Goal: Information Seeking & Learning: Learn about a topic

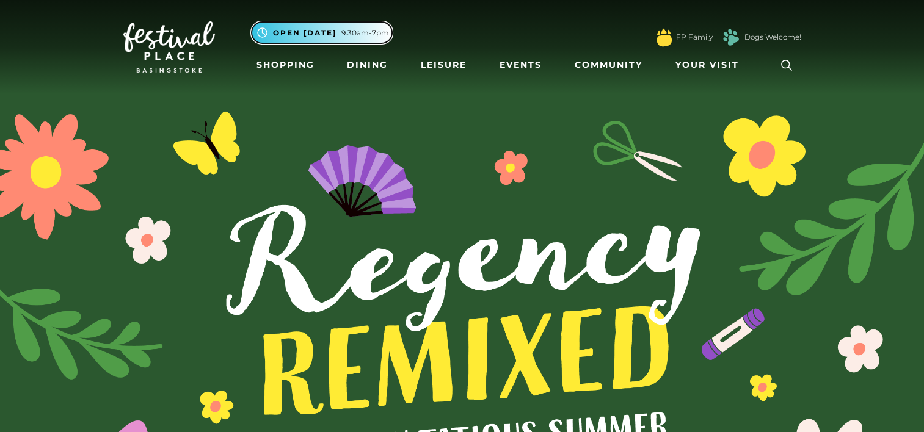
click at [331, 36] on span "Open [DATE]" at bounding box center [304, 32] width 63 height 11
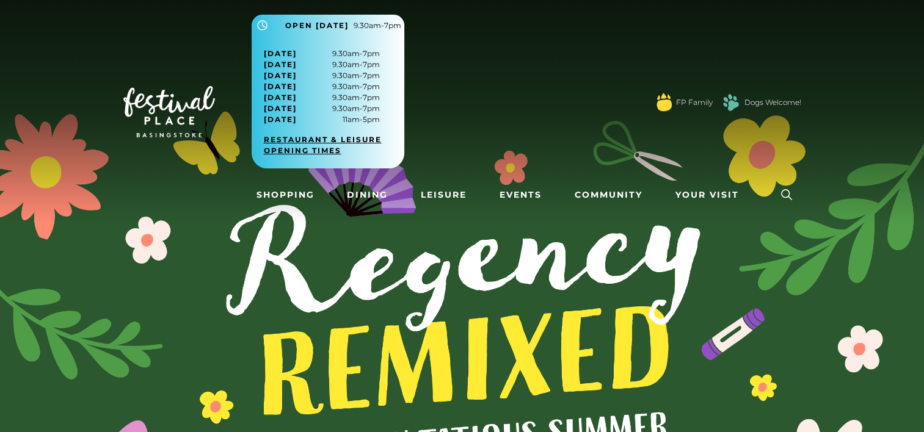
click at [340, 136] on link "Restaurant & Leisure opening times" at bounding box center [332, 145] width 137 height 22
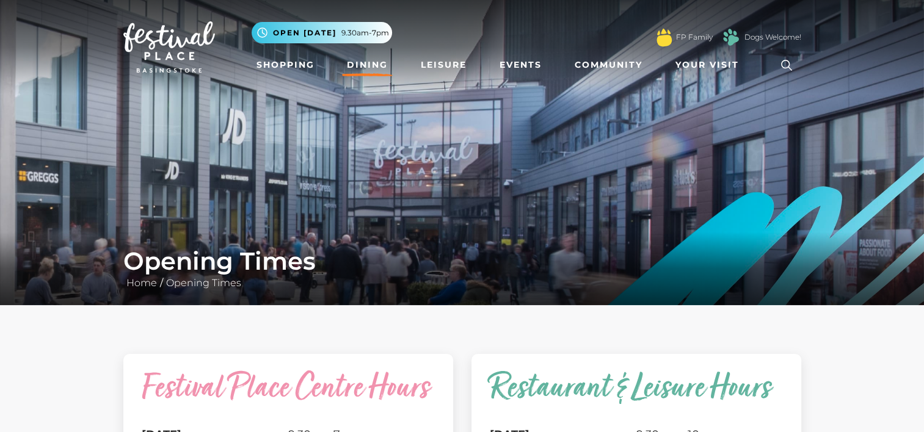
click at [350, 67] on link "Dining" at bounding box center [367, 65] width 51 height 23
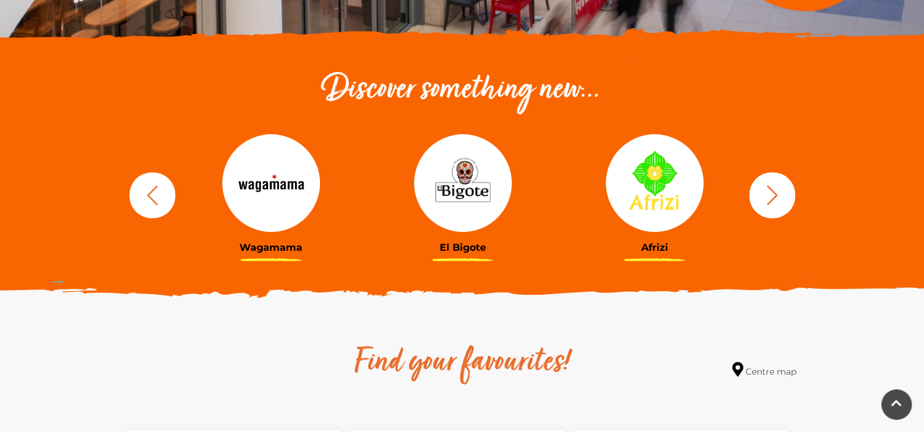
scroll to position [427, 0]
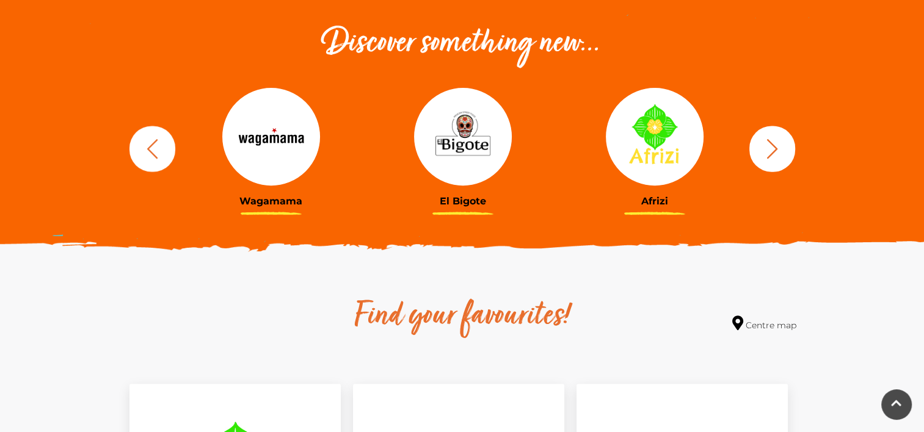
click at [778, 147] on icon "button" at bounding box center [772, 148] width 23 height 23
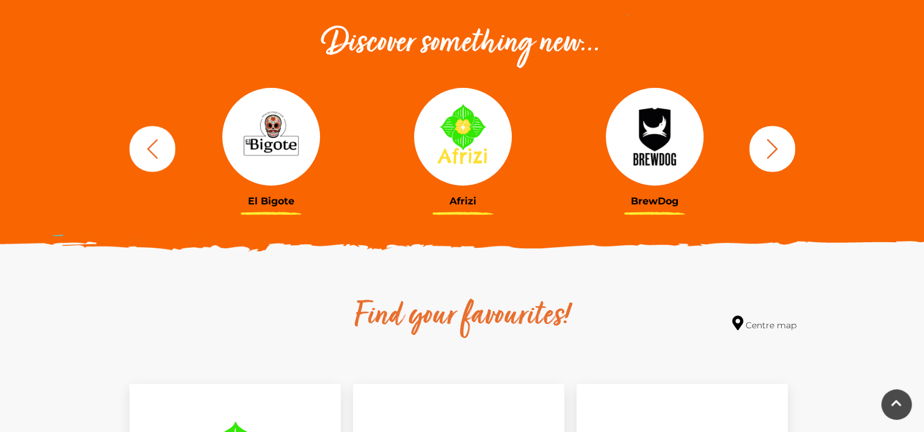
click at [778, 147] on icon "button" at bounding box center [772, 148] width 23 height 23
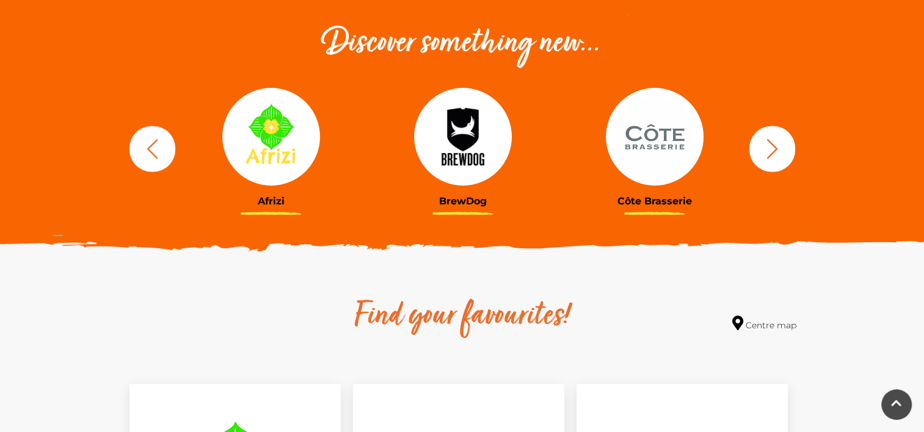
click at [778, 147] on icon "button" at bounding box center [772, 148] width 23 height 23
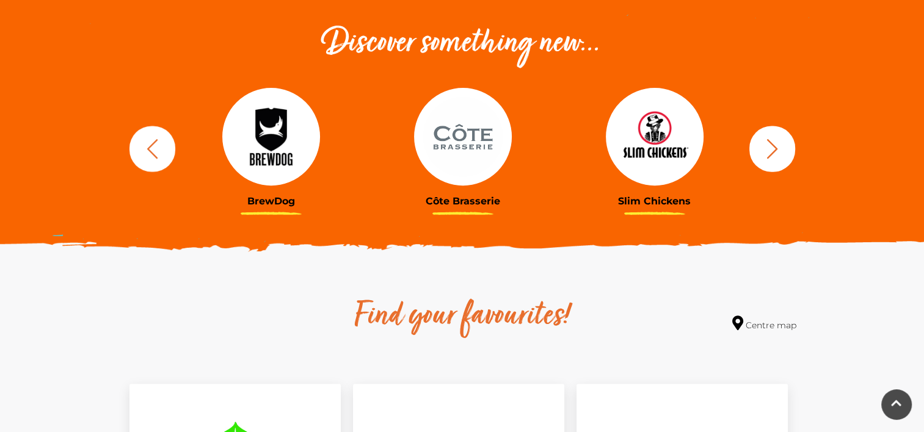
click at [776, 147] on icon "button" at bounding box center [772, 148] width 23 height 23
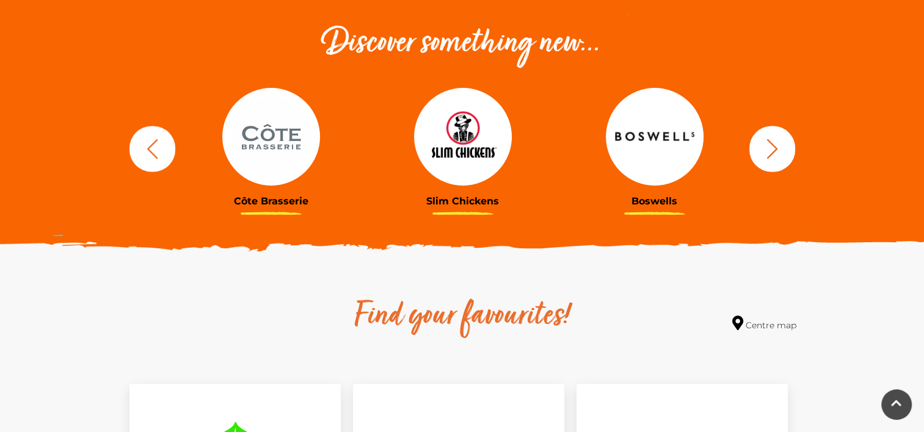
click at [774, 147] on icon "button" at bounding box center [771, 149] width 11 height 20
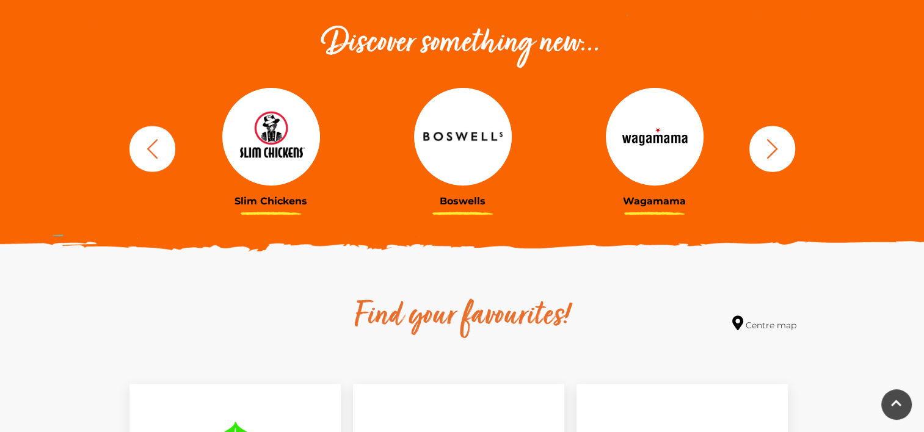
click at [774, 147] on icon "button" at bounding box center [771, 149] width 11 height 20
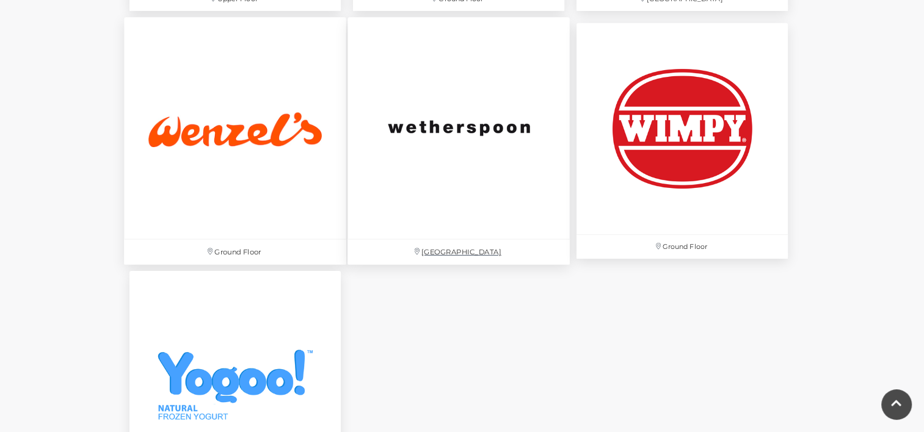
scroll to position [4029, 0]
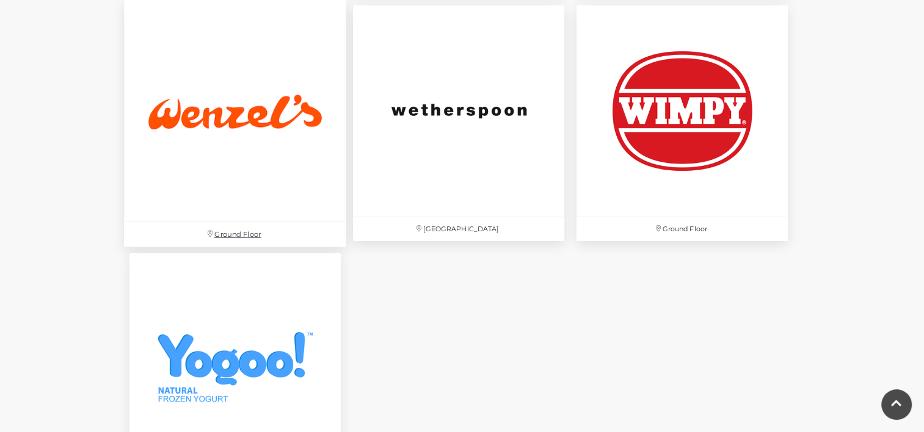
click at [311, 115] on img at bounding box center [235, 110] width 222 height 222
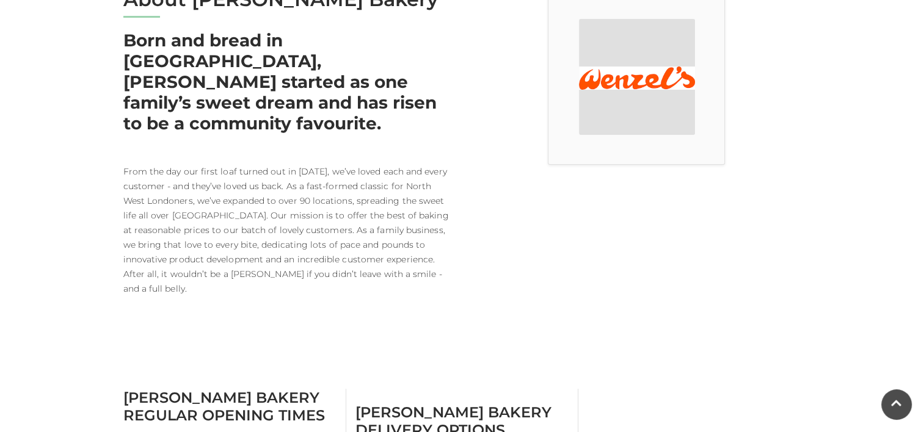
scroll to position [427, 0]
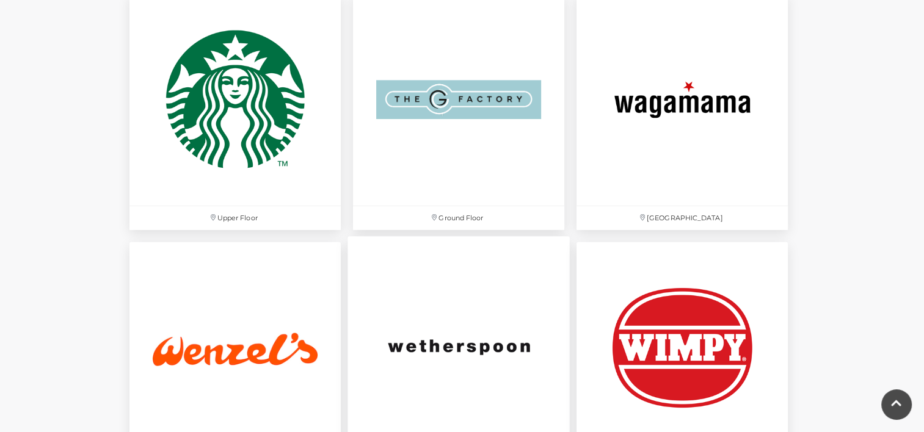
scroll to position [3785, 0]
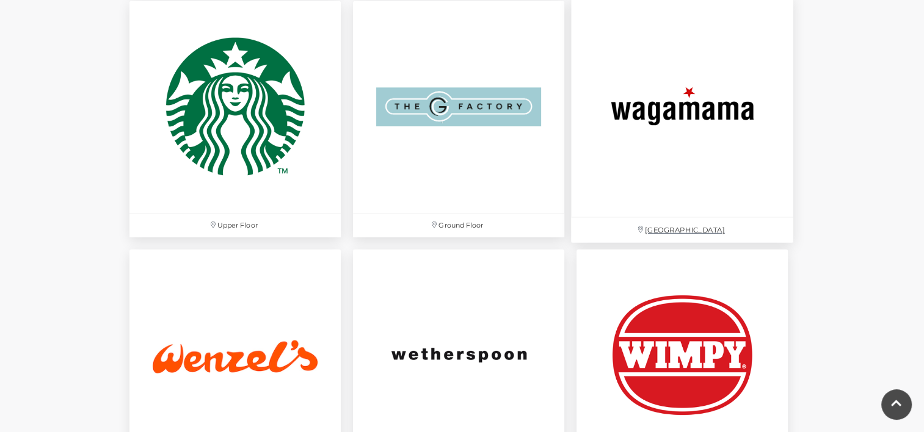
click at [711, 156] on img at bounding box center [682, 107] width 222 height 222
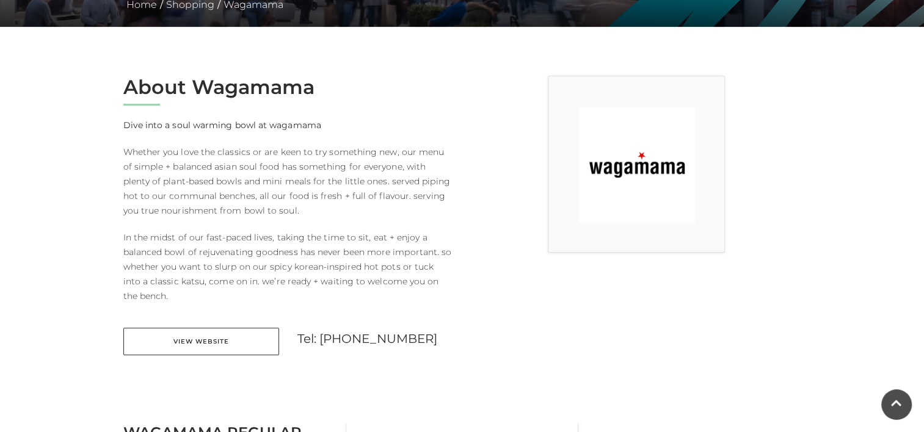
scroll to position [244, 0]
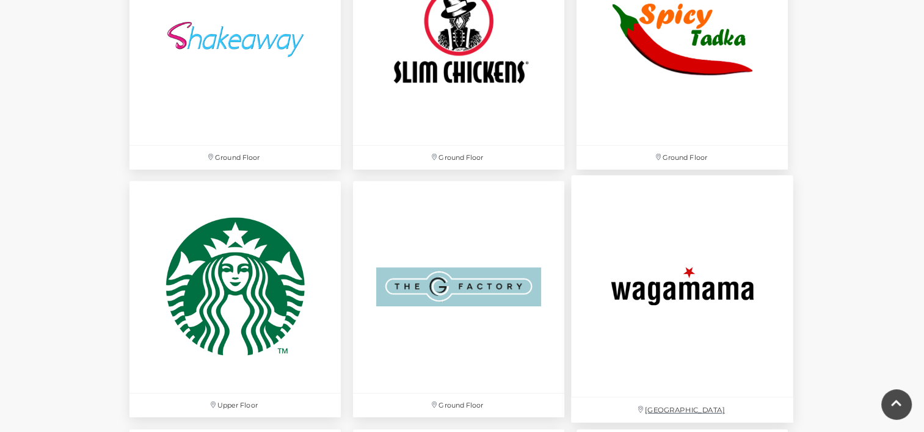
scroll to position [3602, 0]
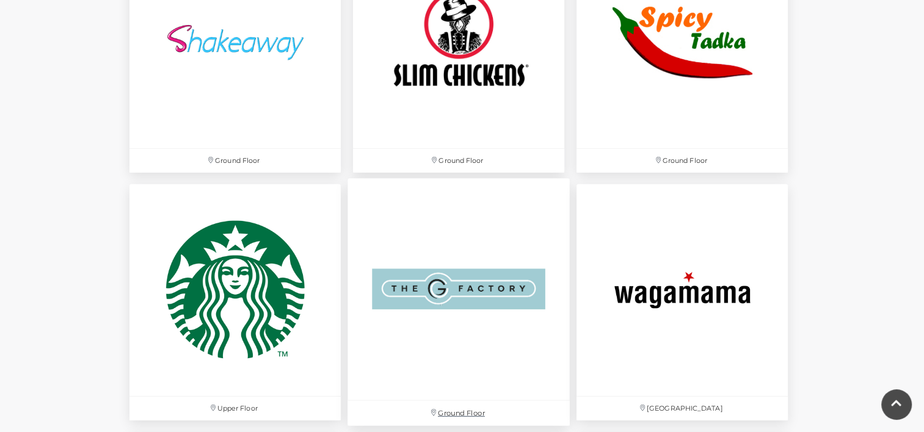
click at [513, 276] on img at bounding box center [458, 290] width 222 height 222
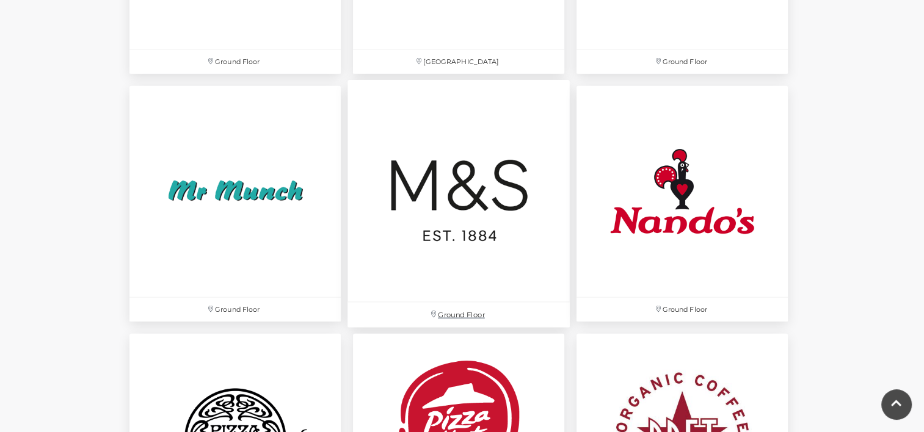
scroll to position [2930, 0]
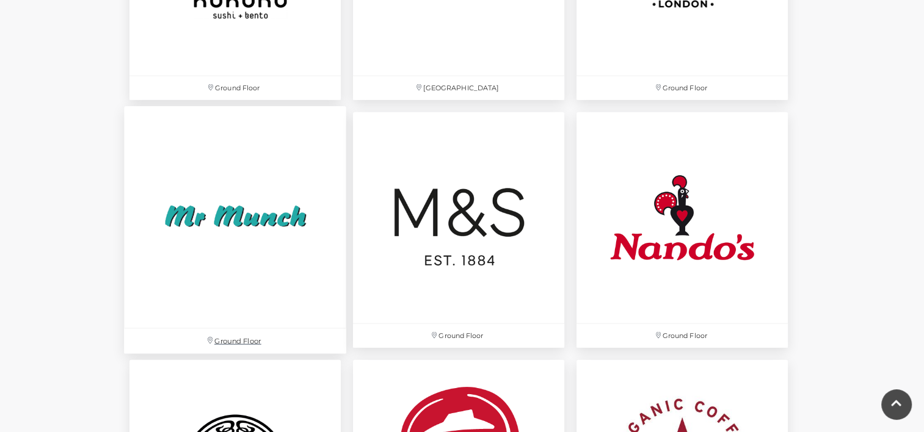
click at [270, 217] on img at bounding box center [235, 217] width 222 height 222
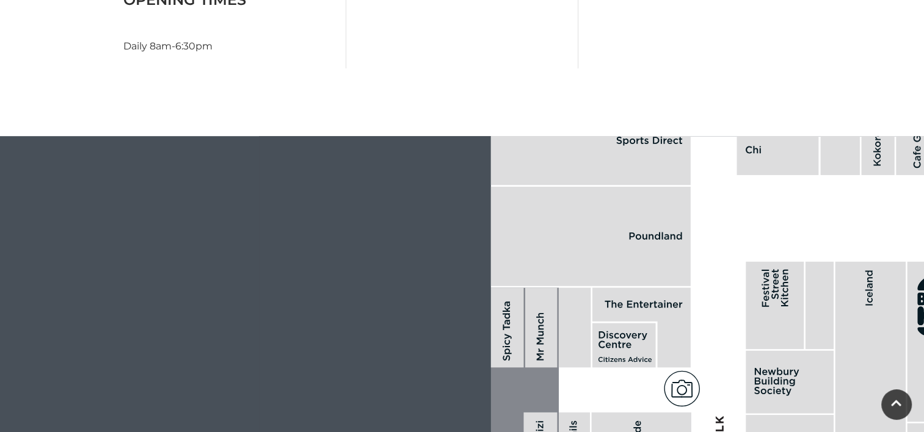
scroll to position [610, 0]
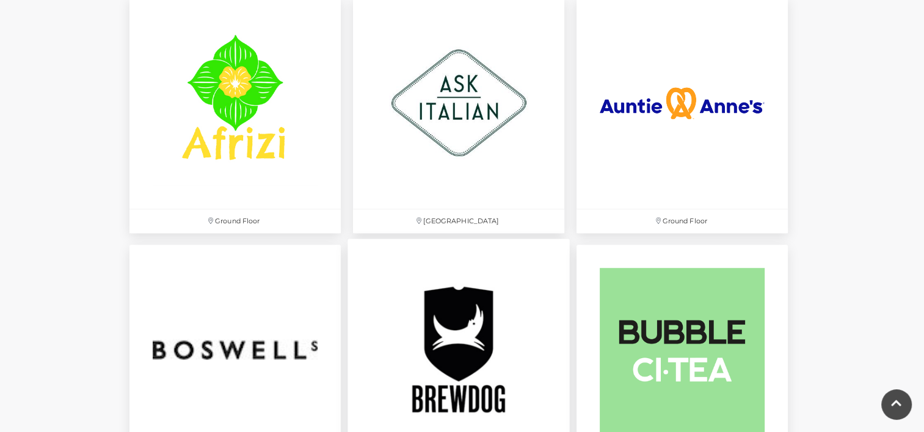
scroll to position [794, 0]
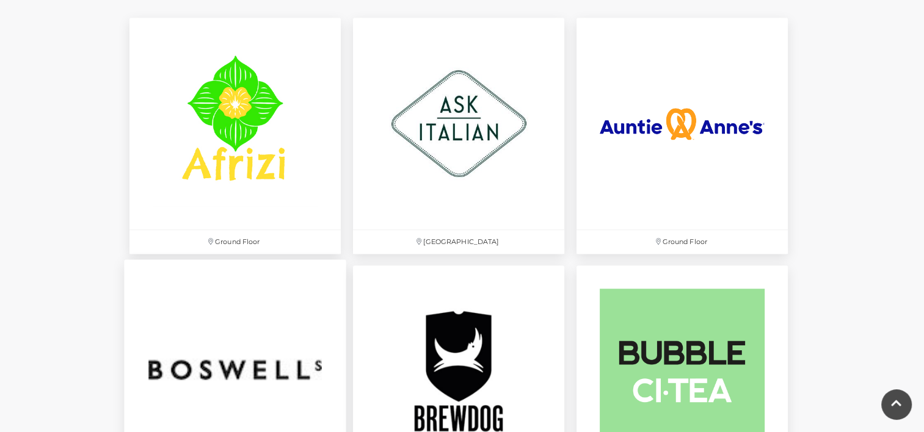
click at [295, 338] on img at bounding box center [235, 371] width 222 height 222
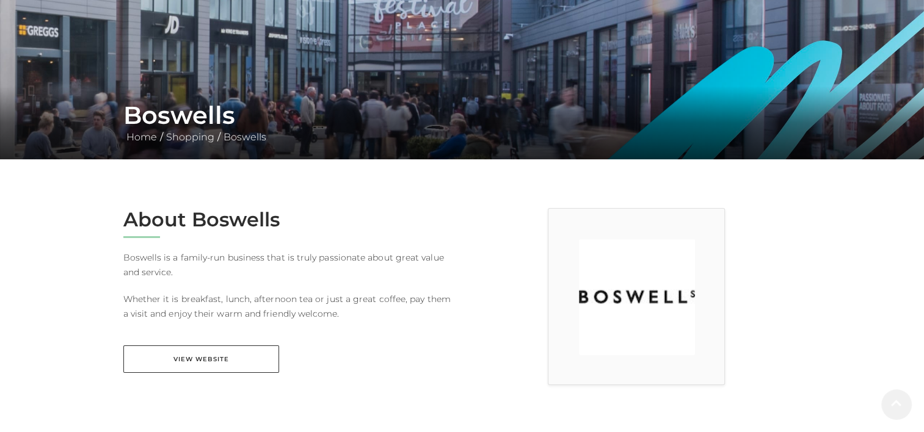
scroll to position [183, 0]
